Goal: Task Accomplishment & Management: Use online tool/utility

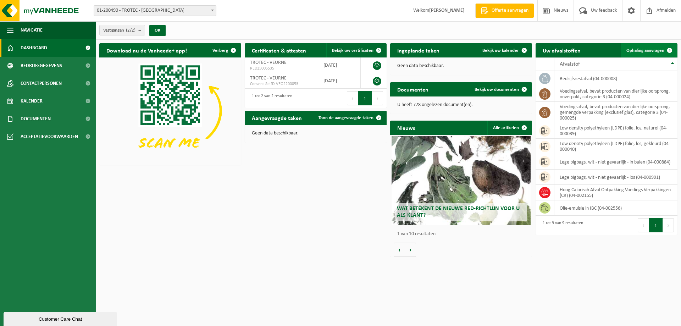
click at [663, 48] on span at bounding box center [669, 50] width 14 height 14
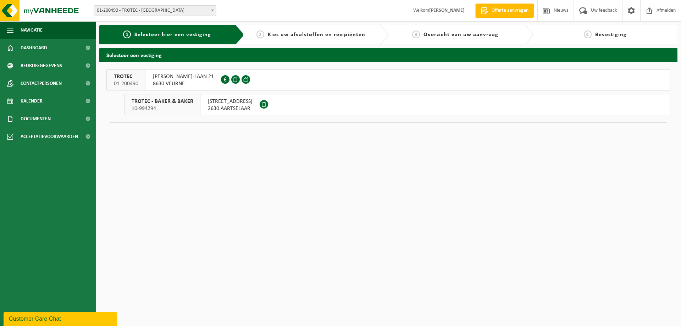
click at [167, 84] on span "8630 VEURNE" at bounding box center [183, 83] width 61 height 7
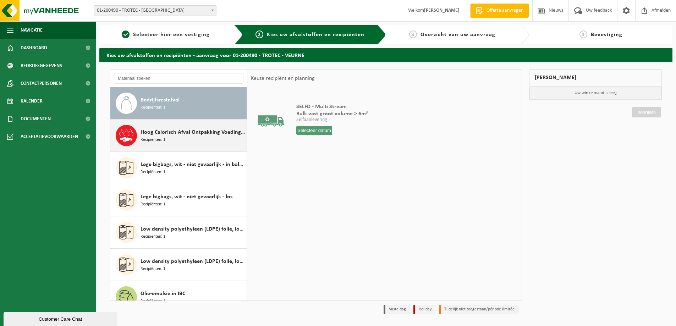
click at [159, 139] on span "Recipiënten: 1" at bounding box center [152, 140] width 25 height 7
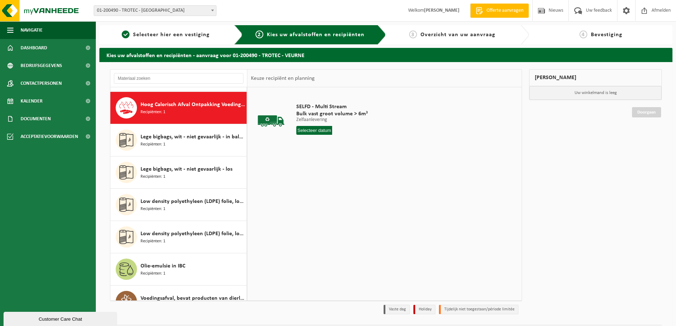
scroll to position [32, 0]
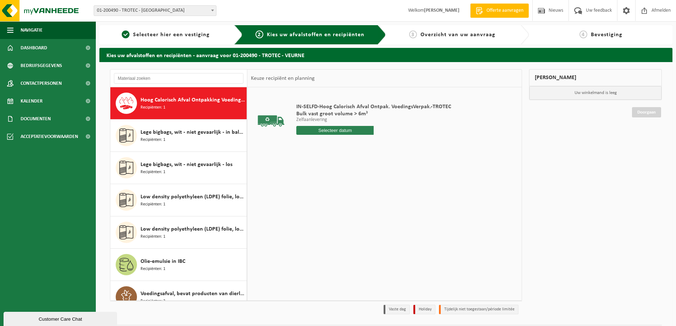
click at [313, 130] on input "text" at bounding box center [334, 130] width 77 height 9
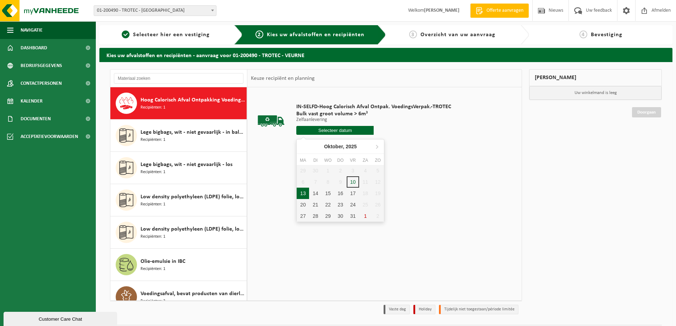
drag, startPoint x: 304, startPoint y: 194, endPoint x: 312, endPoint y: 185, distance: 11.8
click at [303, 194] on div "13" at bounding box center [302, 193] width 12 height 11
type input "Van 2025-10-13"
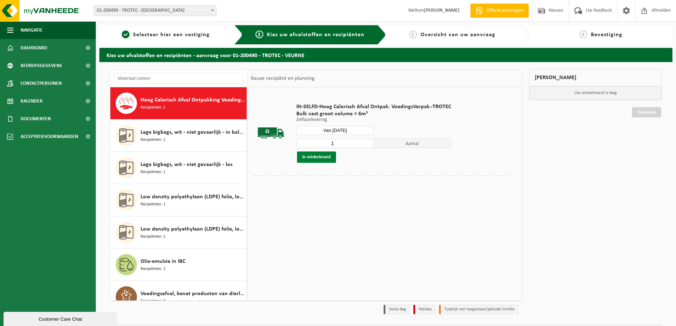
click at [332, 159] on button "In winkelmand" at bounding box center [316, 156] width 39 height 11
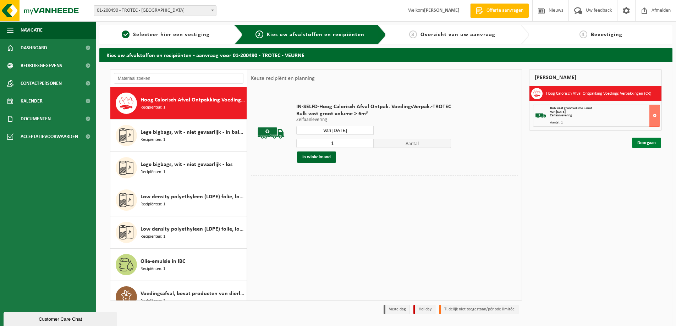
click at [648, 141] on link "Doorgaan" at bounding box center [646, 143] width 29 height 10
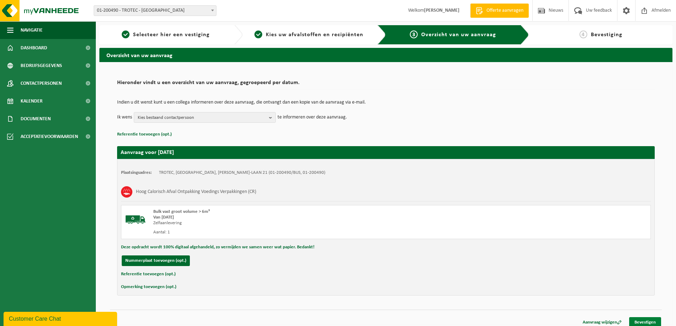
drag, startPoint x: 640, startPoint y: 322, endPoint x: 598, endPoint y: 304, distance: 46.1
click at [640, 322] on link "Bevestigen" at bounding box center [645, 322] width 32 height 10
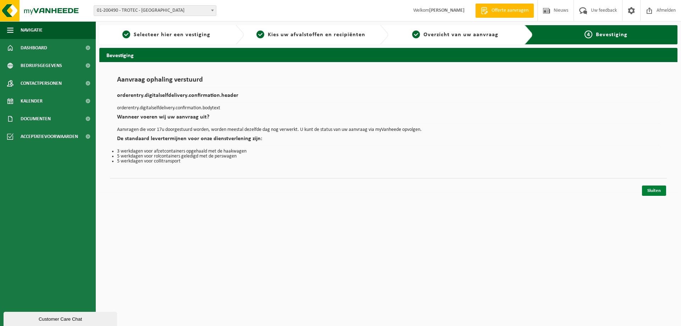
click at [653, 191] on link "Sluiten" at bounding box center [654, 190] width 24 height 10
